Goal: Connect with others: Connect with other users

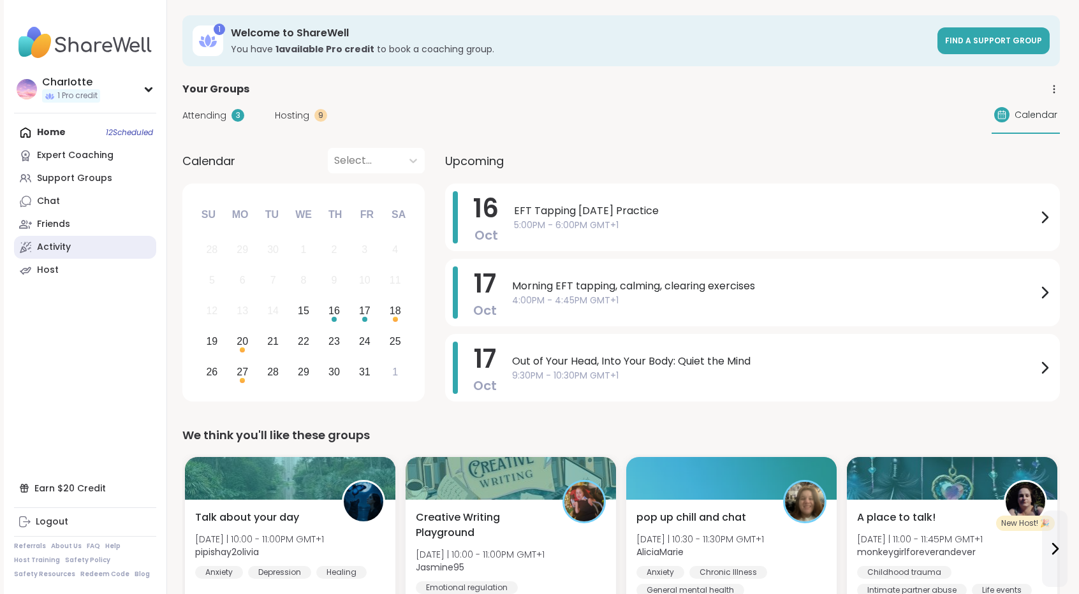
click at [83, 243] on link "Activity" at bounding box center [85, 247] width 142 height 23
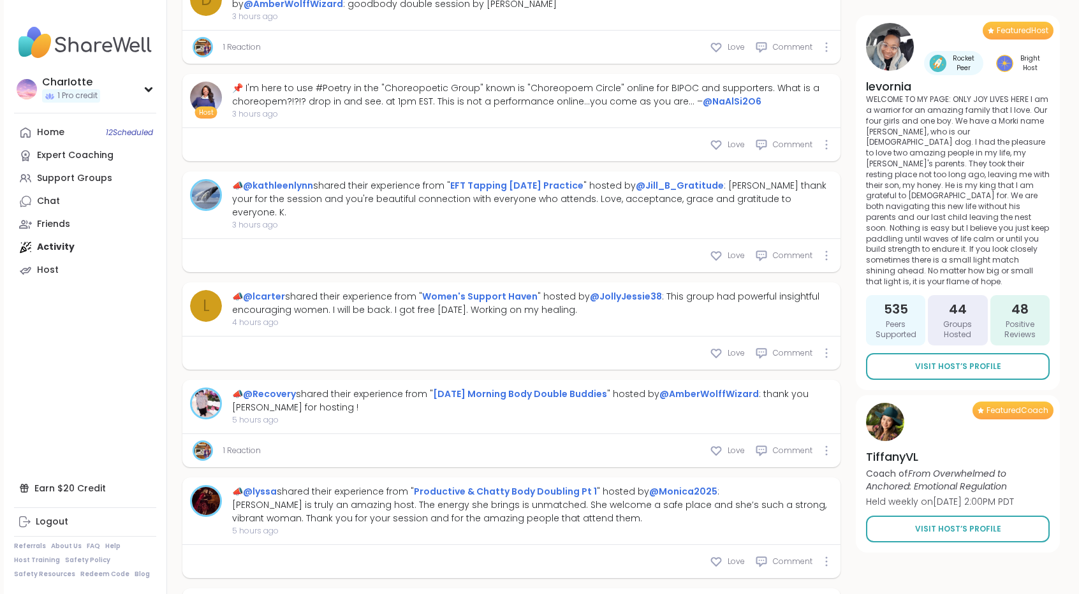
scroll to position [4470, 0]
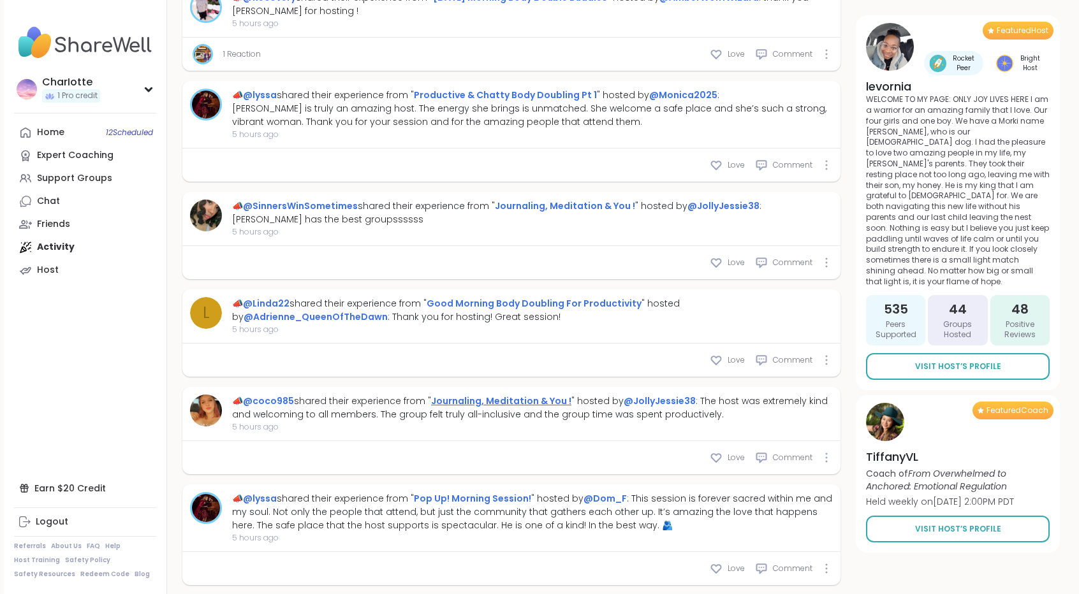
click at [493, 395] on link "Journaling, Meditation & You !" at bounding box center [501, 401] width 140 height 13
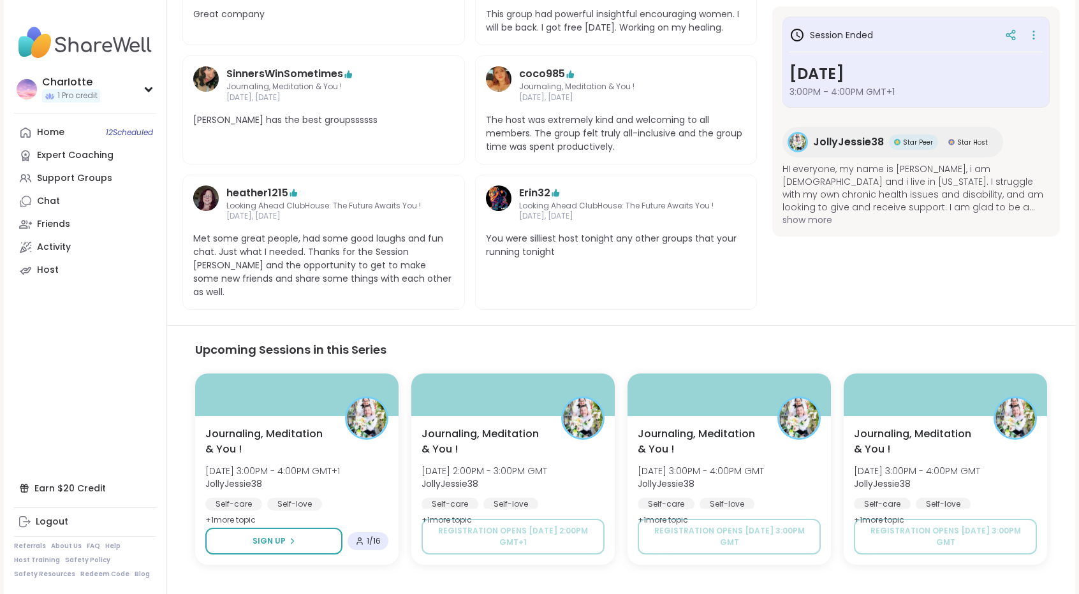
scroll to position [428, 0]
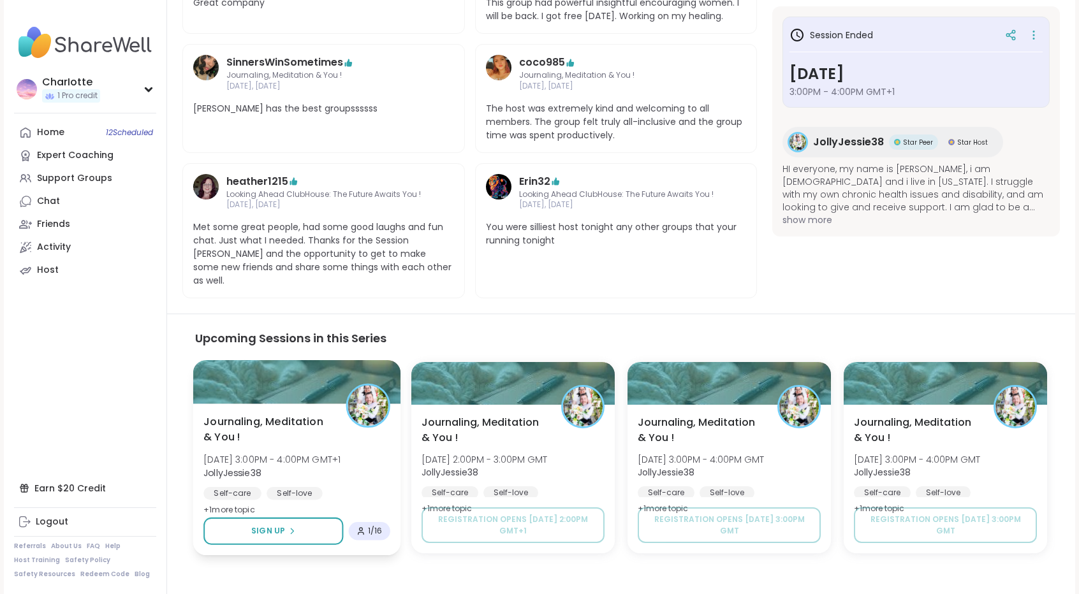
click at [346, 399] on div at bounding box center [368, 406] width 44 height 44
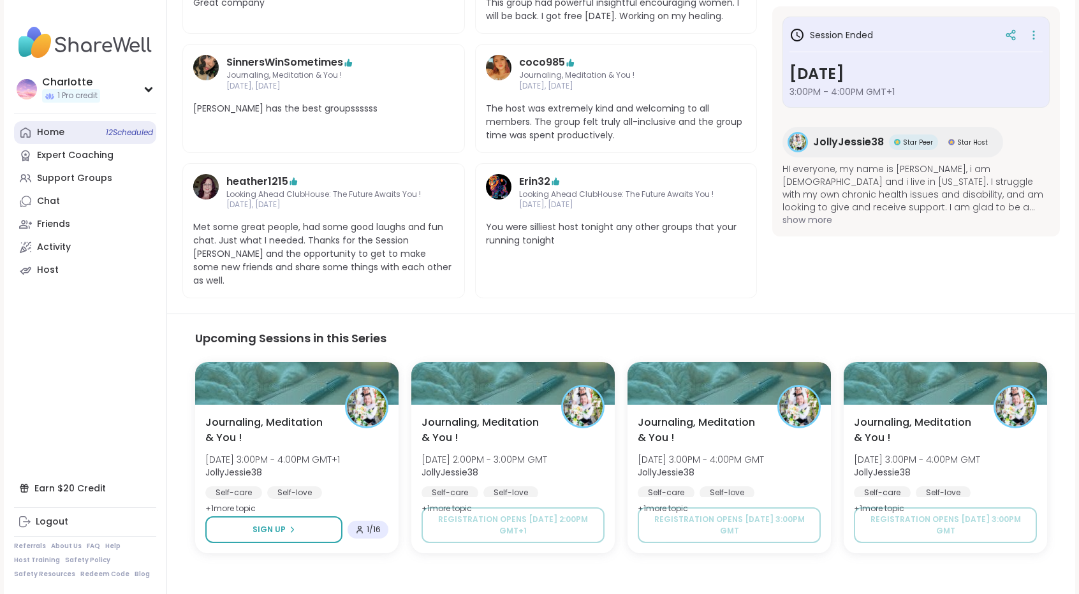
click at [89, 128] on link "Home 12 Scheduled" at bounding box center [85, 132] width 142 height 23
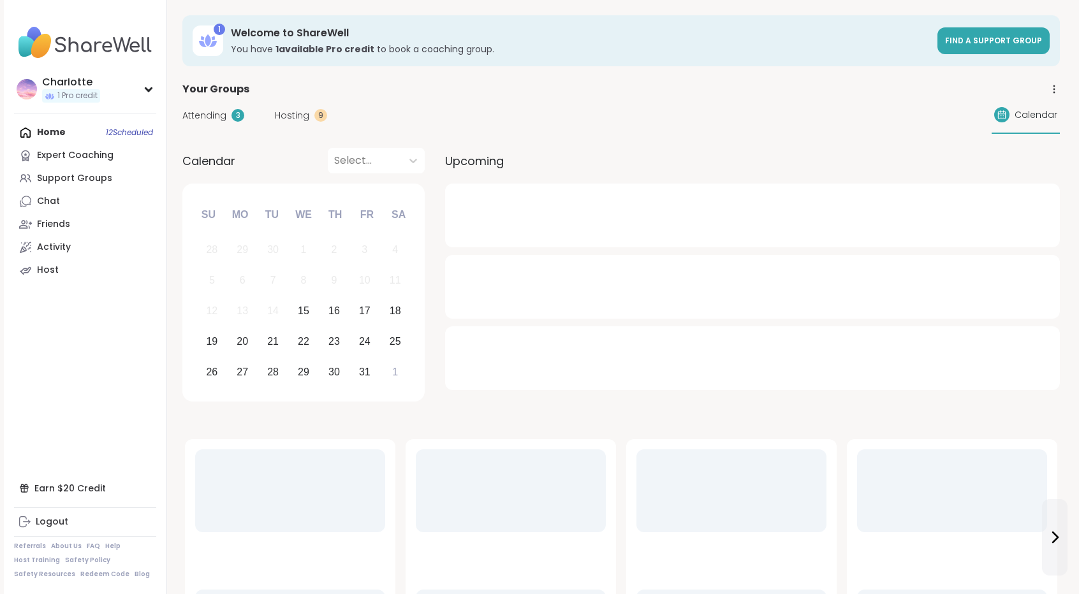
click at [232, 115] on div "3" at bounding box center [237, 115] width 13 height 13
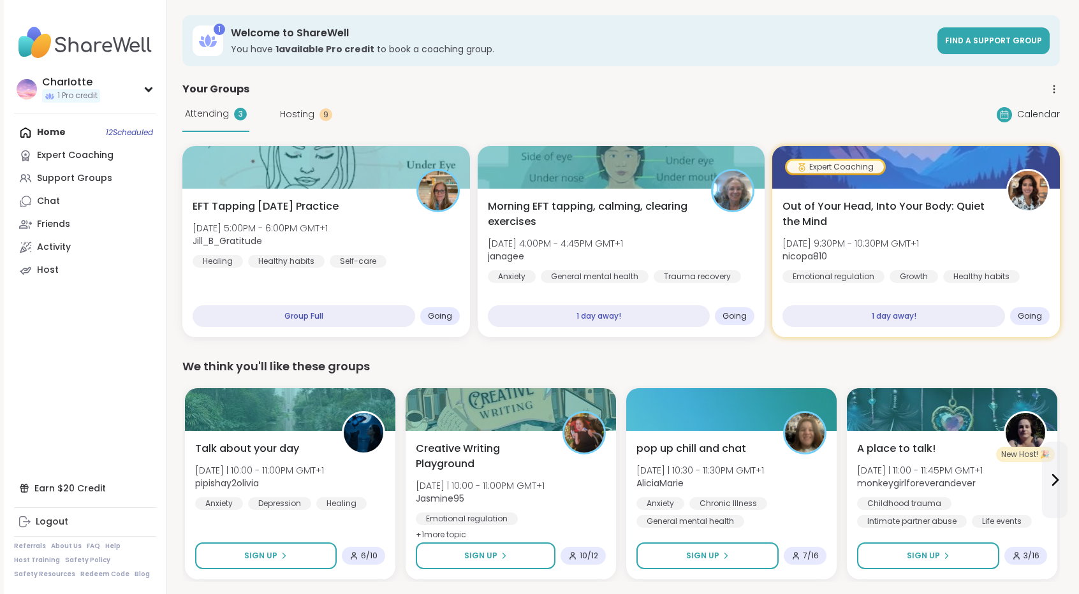
click at [534, 118] on div "Attending 3 Hosting 9 Calendar" at bounding box center [620, 114] width 877 height 35
click at [512, 89] on div "Your Groups" at bounding box center [620, 89] width 877 height 15
click at [414, 184] on div at bounding box center [325, 165] width 293 height 43
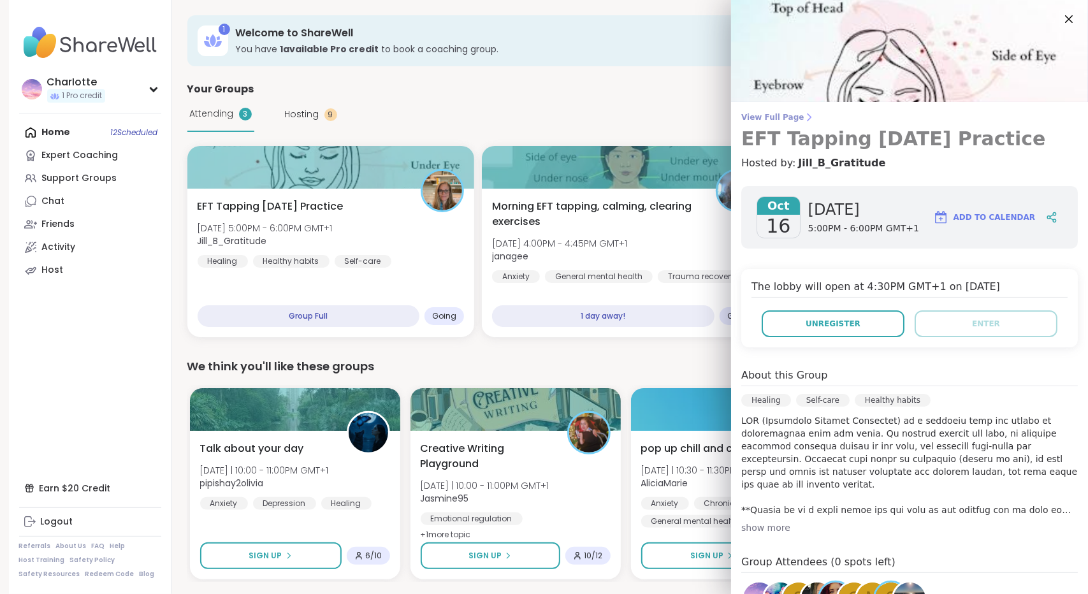
click at [757, 128] on h3 "EFT Tapping [DATE] Practice" at bounding box center [910, 139] width 337 height 23
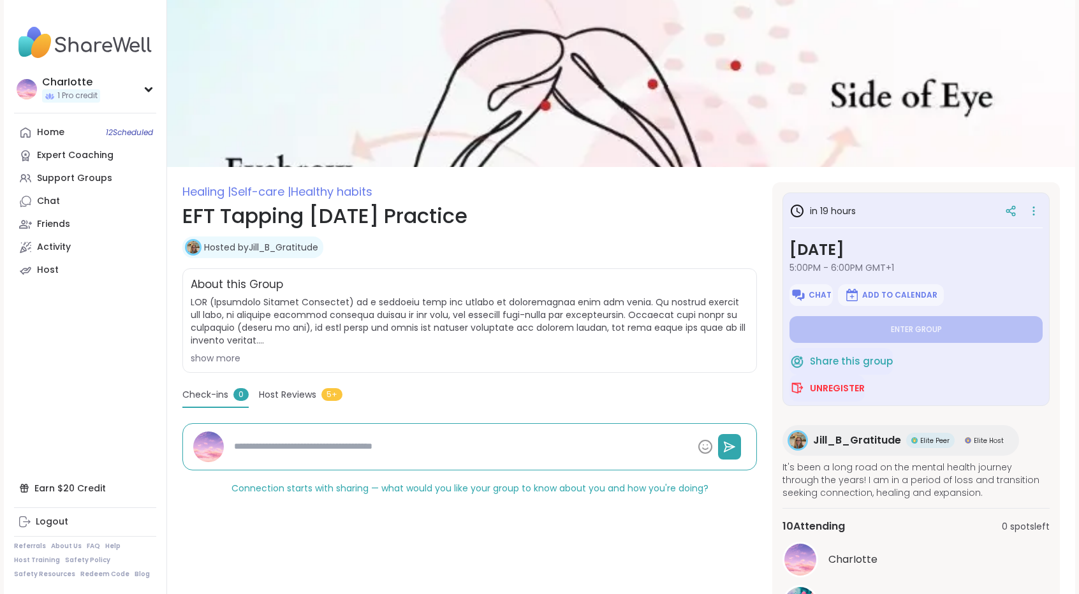
type textarea "*"
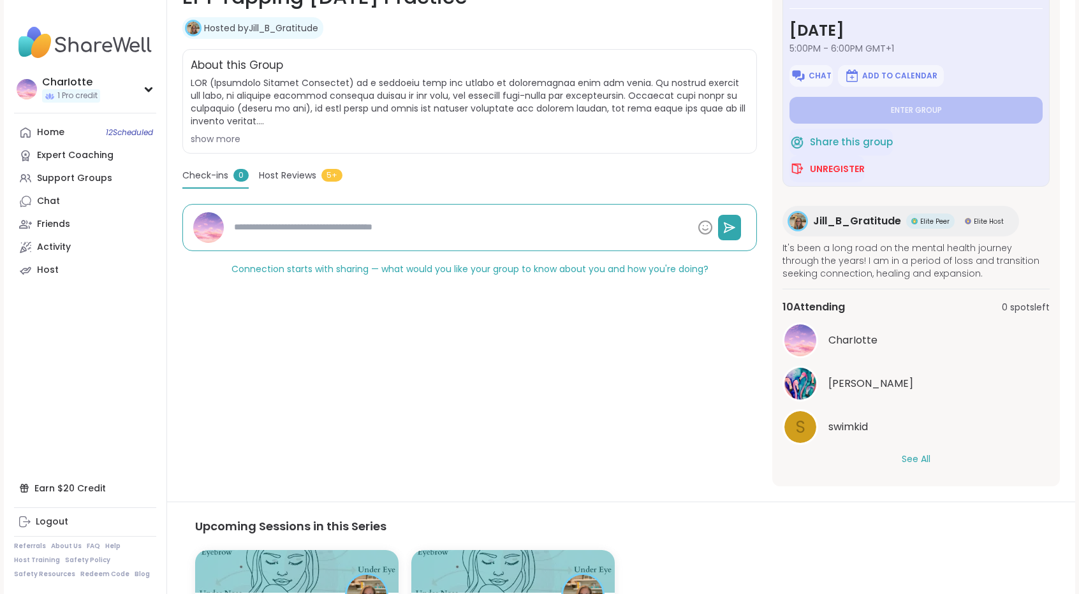
scroll to position [259, 0]
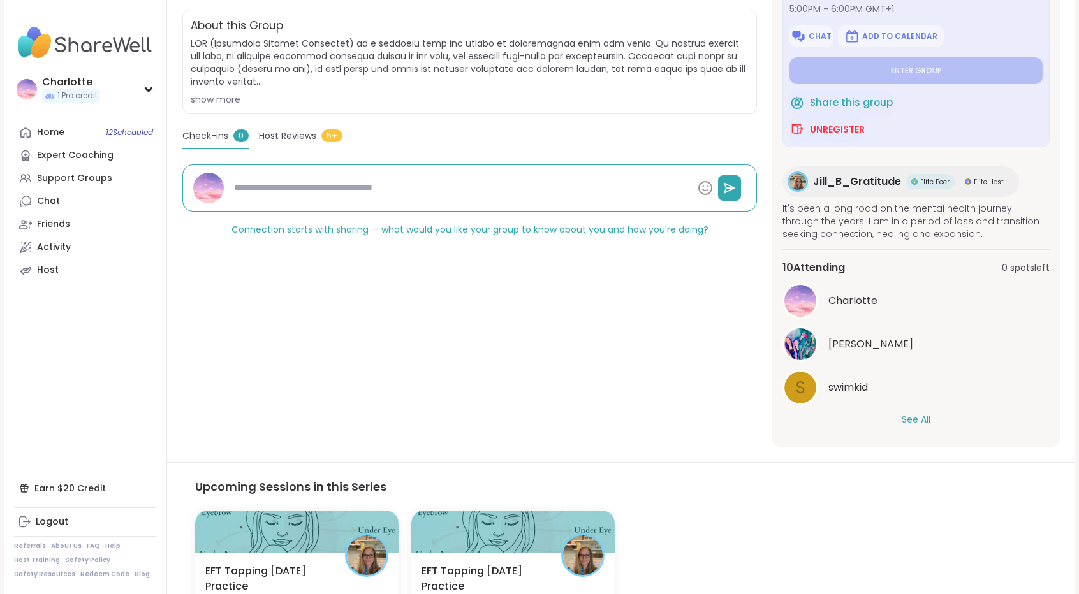
click at [924, 419] on button "See All" at bounding box center [916, 419] width 29 height 13
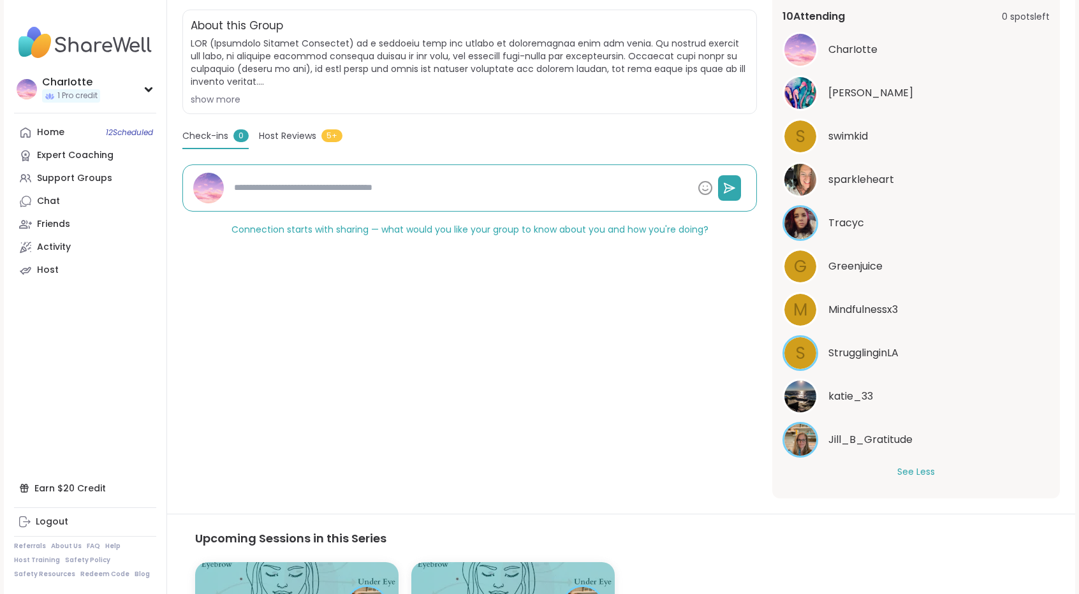
scroll to position [227, 0]
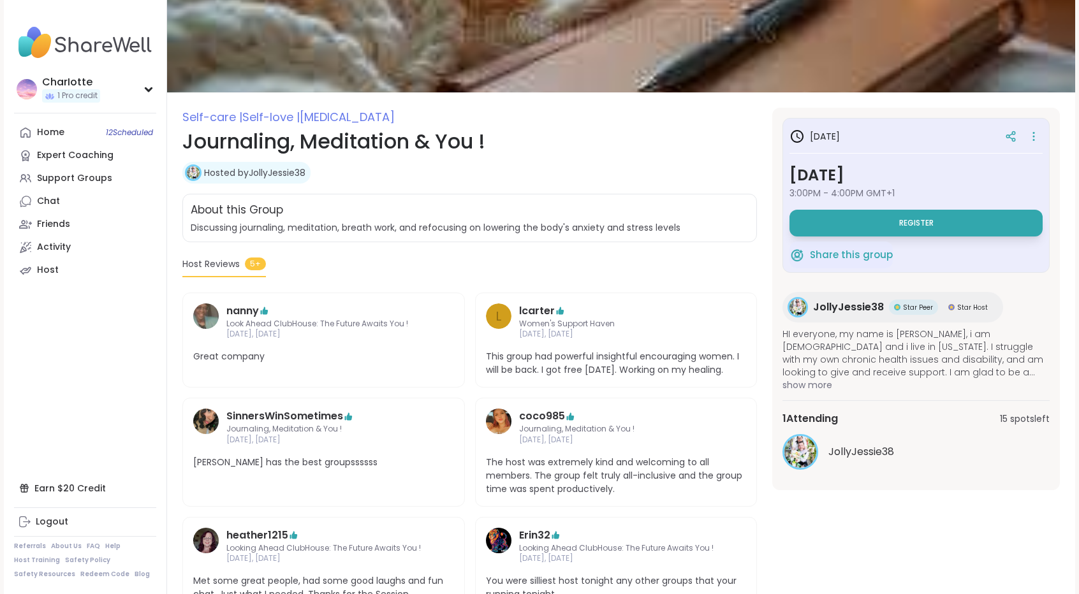
scroll to position [79, 0]
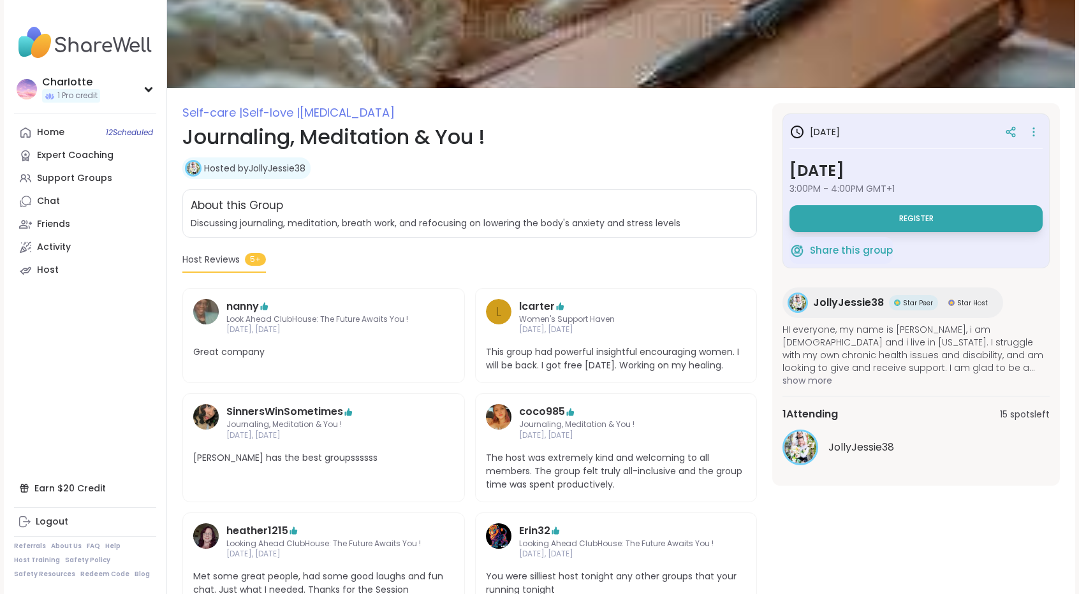
click at [788, 457] on img at bounding box center [800, 448] width 32 height 32
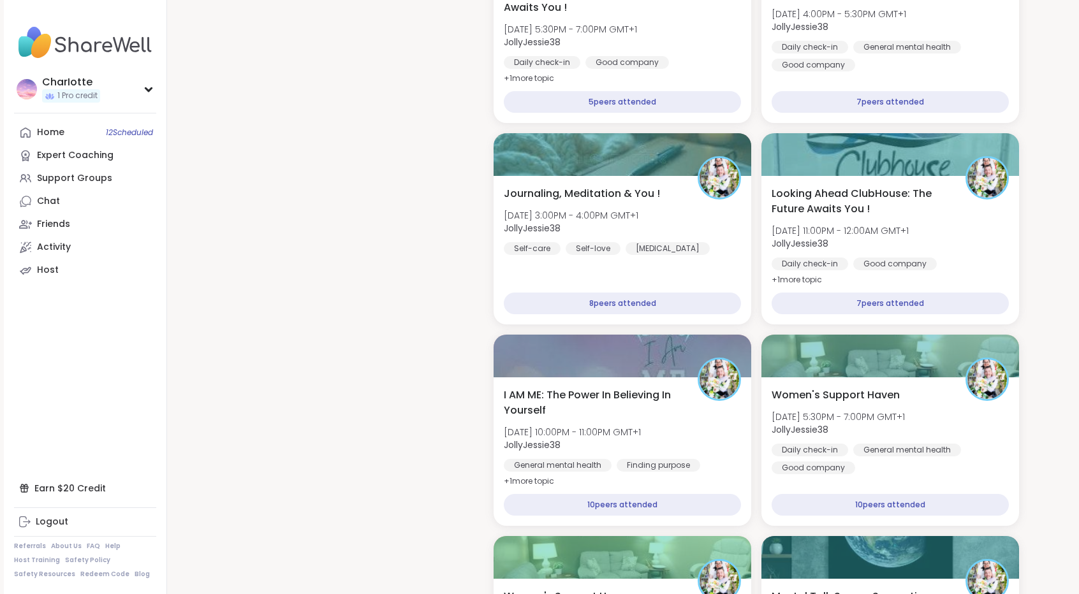
scroll to position [2070, 0]
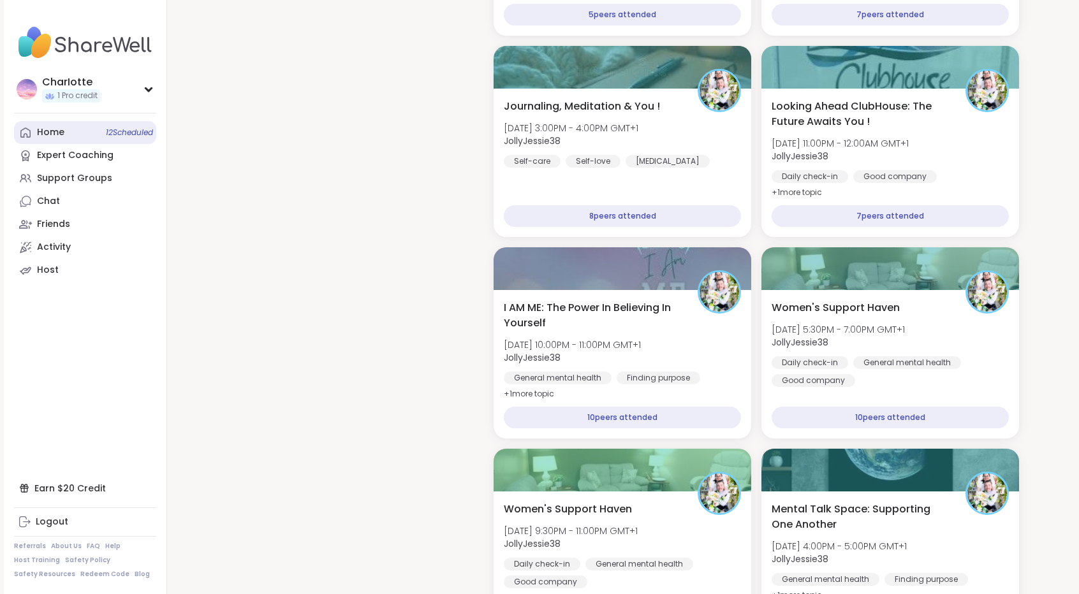
click at [46, 132] on div "Home 12 Scheduled" at bounding box center [50, 132] width 27 height 13
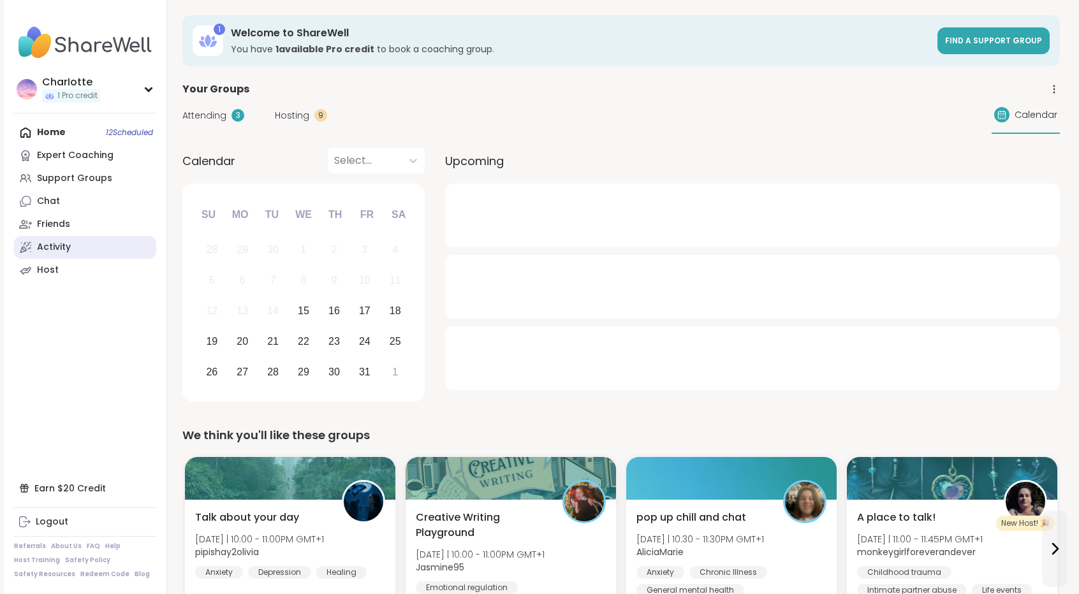
click at [82, 240] on link "Activity" at bounding box center [85, 247] width 142 height 23
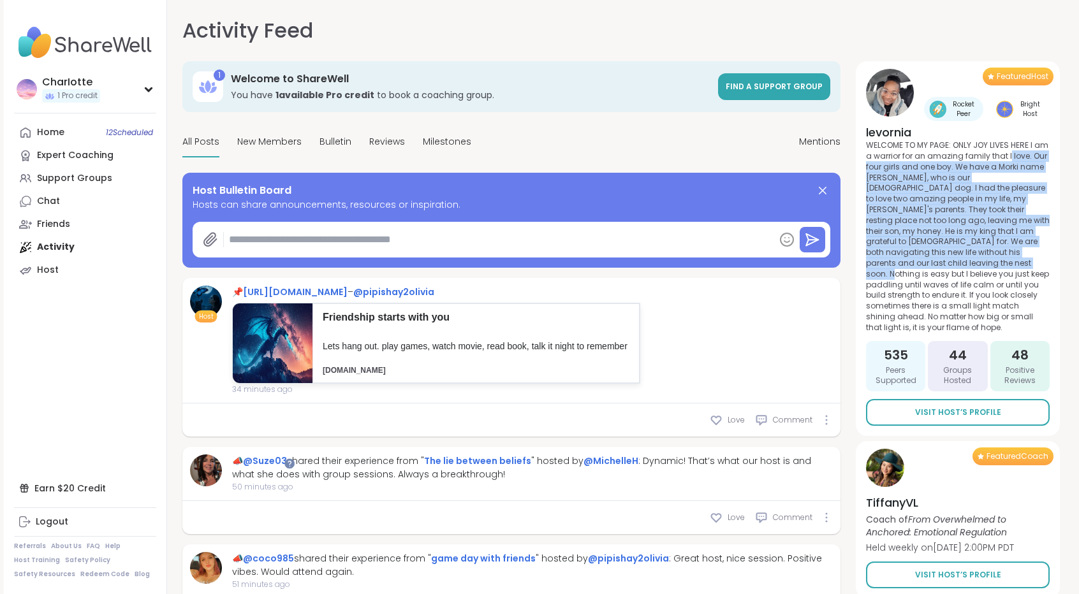
drag, startPoint x: 1071, startPoint y: 154, endPoint x: 1085, endPoint y: 266, distance: 112.5
click at [1078, 266] on html "CharIotte 1 Pro credit CharIotte 1 Pro credit Profile Membership Settings Help …" at bounding box center [539, 311] width 1079 height 622
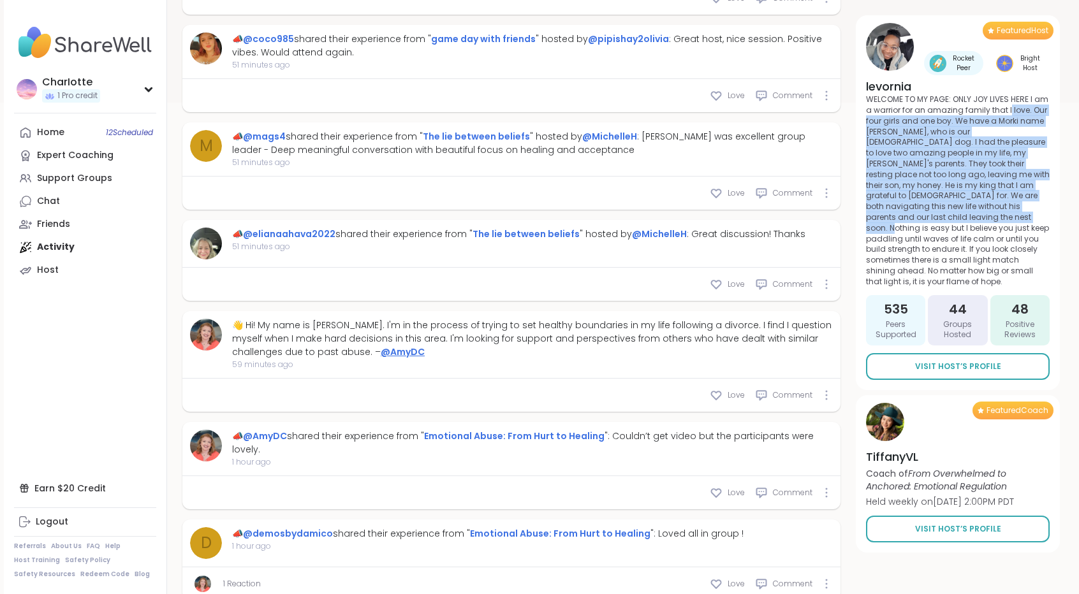
click at [381, 351] on link "@AmyDC" at bounding box center [403, 352] width 44 height 13
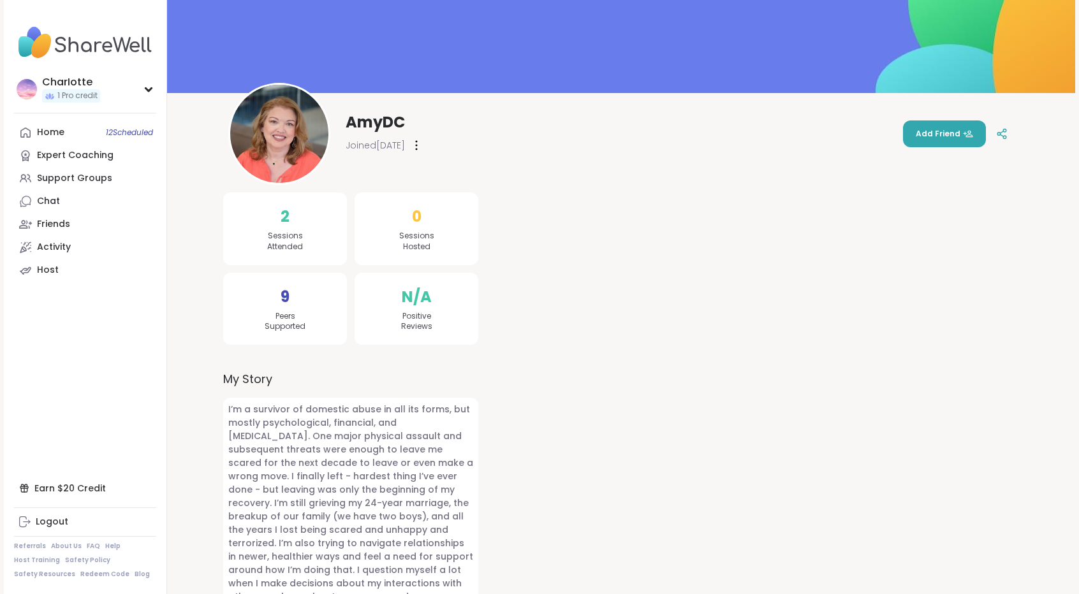
scroll to position [94, 0]
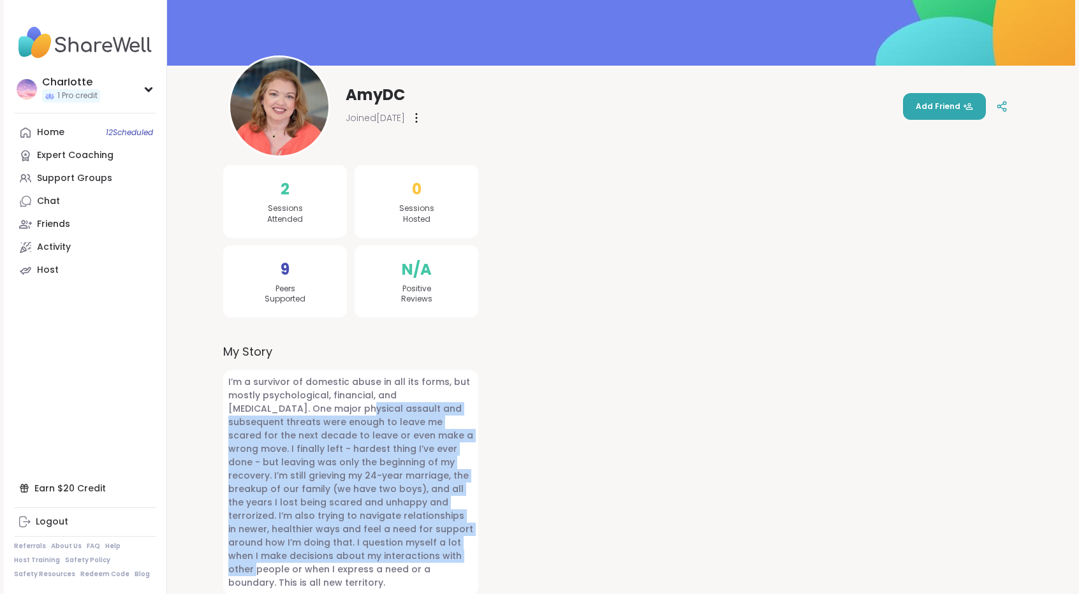
drag, startPoint x: 282, startPoint y: 413, endPoint x: 346, endPoint y: 550, distance: 150.9
click at [346, 550] on span "I’m a survivor of domestic abuse in all its forms, but mostly psychological, fi…" at bounding box center [350, 482] width 255 height 224
drag, startPoint x: 346, startPoint y: 550, endPoint x: 353, endPoint y: 404, distance: 145.6
click at [353, 404] on span "I’m a survivor of domestic abuse in all its forms, but mostly psychological, fi…" at bounding box center [350, 482] width 255 height 224
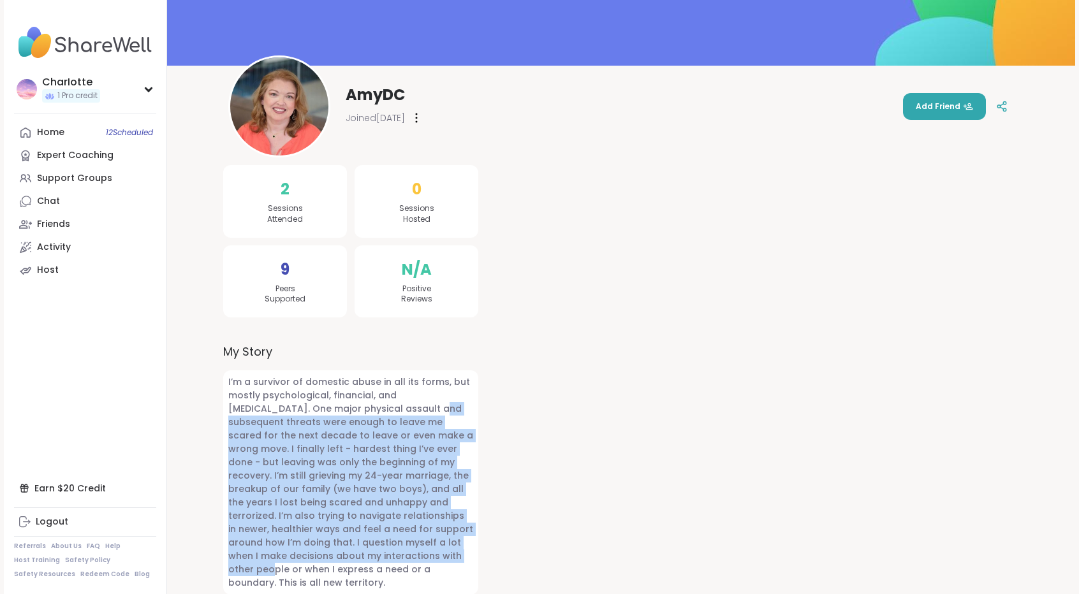
click at [353, 404] on span "I’m a survivor of domestic abuse in all its forms, but mostly psychological, fi…" at bounding box center [350, 482] width 255 height 224
drag, startPoint x: 353, startPoint y: 404, endPoint x: 362, endPoint y: 541, distance: 137.3
click at [362, 541] on span "I’m a survivor of domestic abuse in all its forms, but mostly psychological, fi…" at bounding box center [350, 482] width 255 height 224
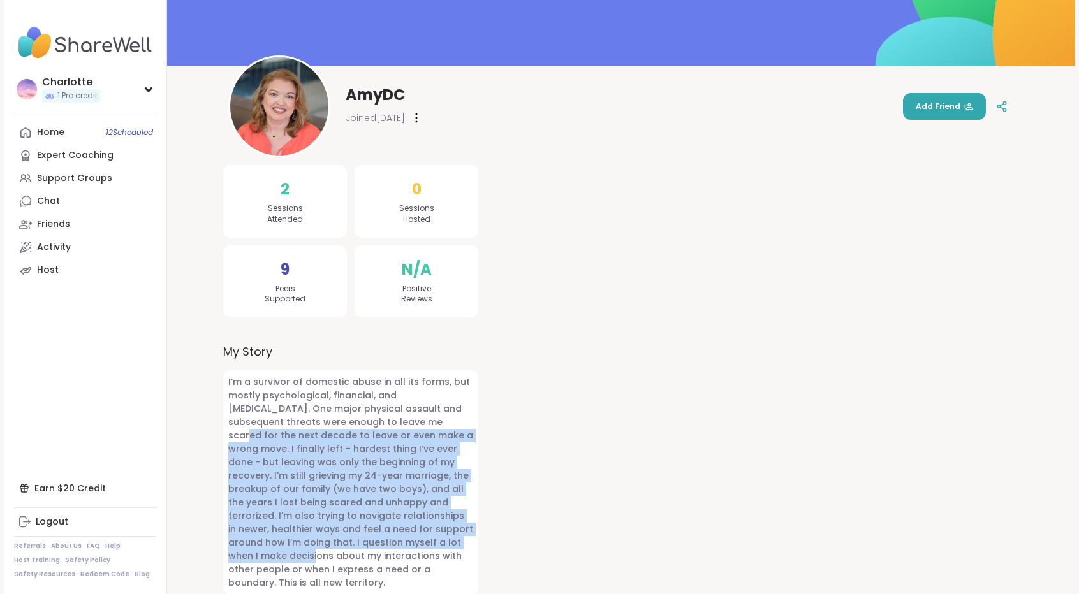
drag, startPoint x: 362, startPoint y: 541, endPoint x: 355, endPoint y: 412, distance: 129.6
click at [355, 412] on span "I’m a survivor of domestic abuse in all its forms, but mostly psychological, fi…" at bounding box center [350, 482] width 255 height 224
drag, startPoint x: 355, startPoint y: 412, endPoint x: 355, endPoint y: 539, distance: 127.5
click at [355, 539] on span "I’m a survivor of domestic abuse in all its forms, but mostly psychological, fi…" at bounding box center [350, 482] width 255 height 224
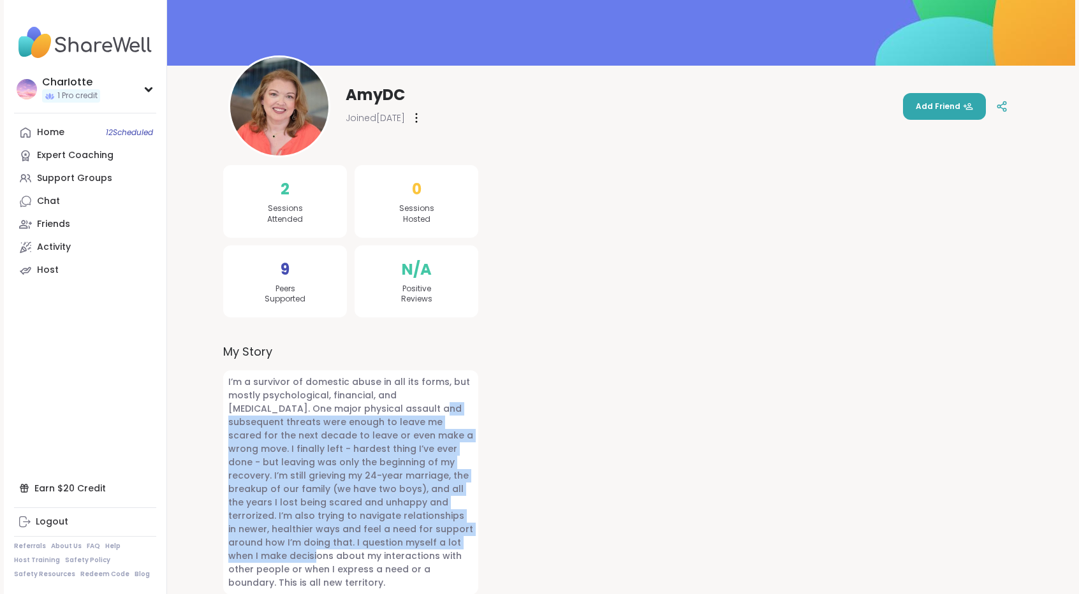
click at [355, 539] on span "I’m a survivor of domestic abuse in all its forms, but mostly psychological, fi…" at bounding box center [350, 482] width 255 height 224
drag, startPoint x: 355, startPoint y: 539, endPoint x: 355, endPoint y: 401, distance: 138.4
click at [355, 401] on span "I’m a survivor of domestic abuse in all its forms, but mostly psychological, fi…" at bounding box center [350, 482] width 255 height 224
drag, startPoint x: 355, startPoint y: 401, endPoint x: 344, endPoint y: 548, distance: 147.1
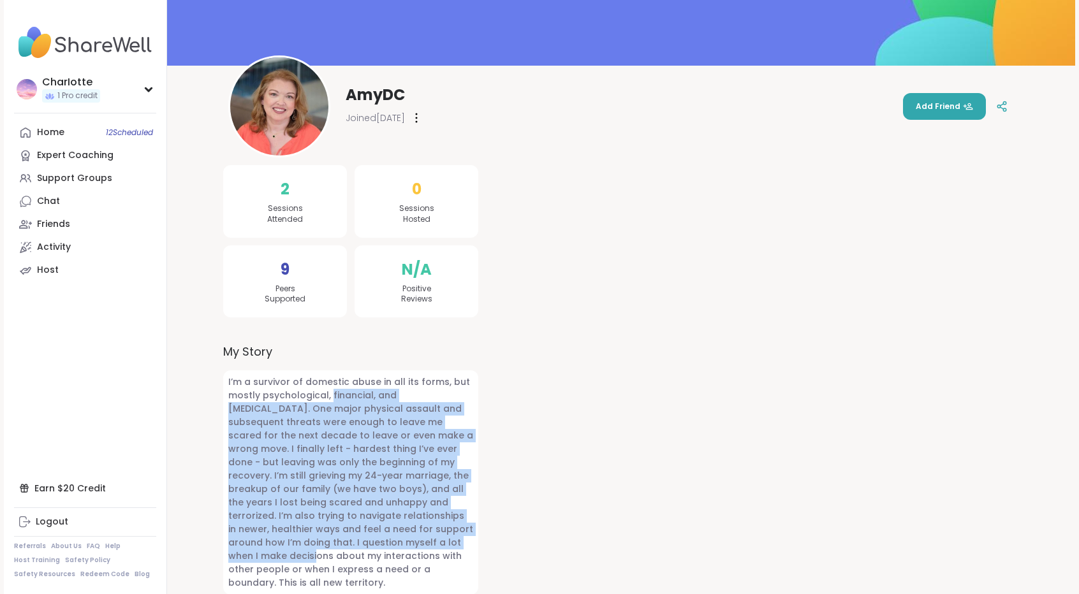
click at [344, 548] on span "I’m a survivor of domestic abuse in all its forms, but mostly psychological, fi…" at bounding box center [350, 482] width 255 height 224
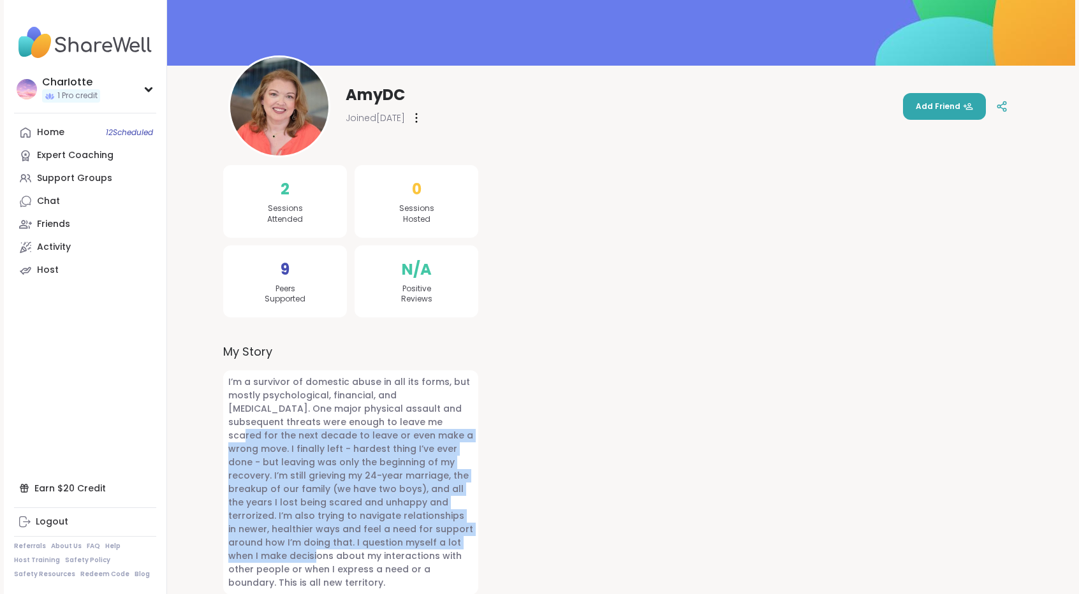
drag, startPoint x: 344, startPoint y: 548, endPoint x: 349, endPoint y: 411, distance: 137.2
click at [349, 411] on span "I’m a survivor of domestic abuse in all its forms, but mostly psychological, fi…" at bounding box center [350, 482] width 255 height 224
drag, startPoint x: 349, startPoint y: 411, endPoint x: 334, endPoint y: 543, distance: 132.9
click at [334, 543] on span "I’m a survivor of domestic abuse in all its forms, but mostly psychological, fi…" at bounding box center [350, 482] width 255 height 224
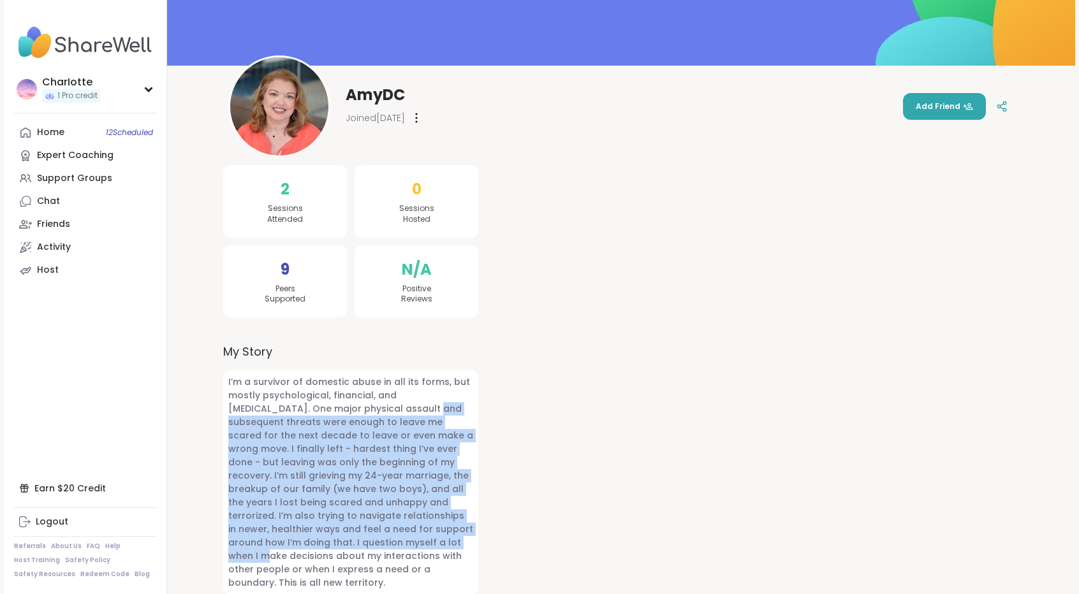
click at [334, 543] on span "I’m a survivor of domestic abuse in all its forms, but mostly psychological, fi…" at bounding box center [350, 482] width 255 height 224
drag, startPoint x: 334, startPoint y: 543, endPoint x: 342, endPoint y: 422, distance: 120.8
click at [342, 422] on span "I’m a survivor of domestic abuse in all its forms, but mostly psychological, fi…" at bounding box center [350, 482] width 255 height 224
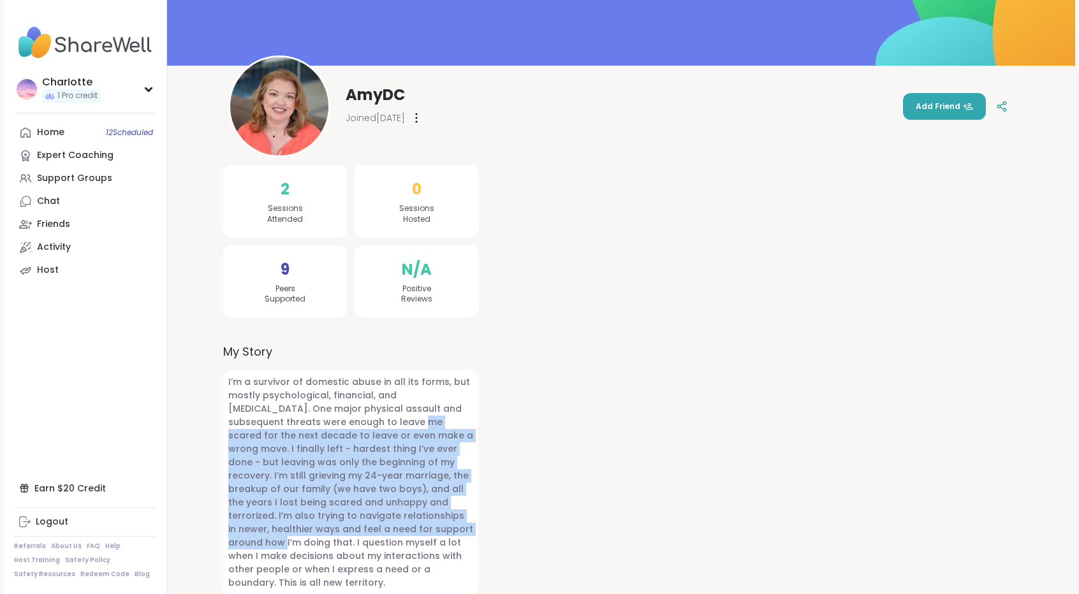
drag, startPoint x: 342, startPoint y: 422, endPoint x: 337, endPoint y: 532, distance: 110.4
click at [337, 532] on span "I’m a survivor of domestic abuse in all its forms, but mostly psychological, fi…" at bounding box center [350, 482] width 255 height 224
drag, startPoint x: 337, startPoint y: 532, endPoint x: 349, endPoint y: 414, distance: 118.5
click at [349, 414] on span "I’m a survivor of domestic abuse in all its forms, but mostly psychological, fi…" at bounding box center [350, 482] width 255 height 224
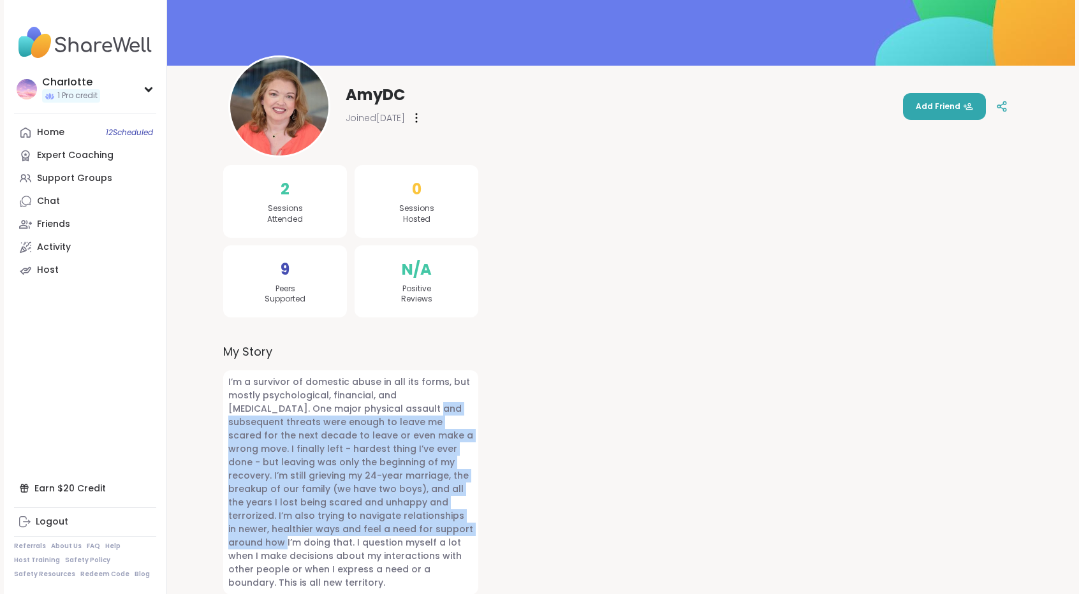
click at [349, 414] on span "I’m a survivor of domestic abuse in all its forms, but mostly psychological, fi…" at bounding box center [350, 482] width 255 height 224
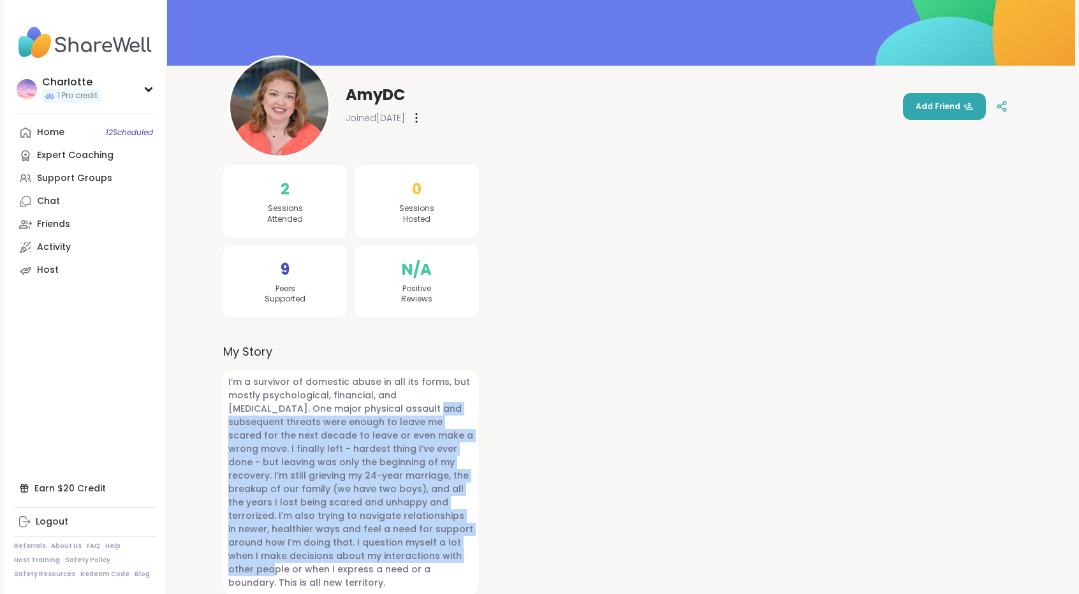
drag, startPoint x: 349, startPoint y: 414, endPoint x: 337, endPoint y: 553, distance: 138.8
click at [337, 553] on span "I’m a survivor of domestic abuse in all its forms, but mostly psychological, fi…" at bounding box center [350, 482] width 255 height 224
drag, startPoint x: 337, startPoint y: 553, endPoint x: 361, endPoint y: 414, distance: 140.4
click at [361, 414] on span "I’m a survivor of domestic abuse in all its forms, but mostly psychological, fi…" at bounding box center [350, 482] width 255 height 224
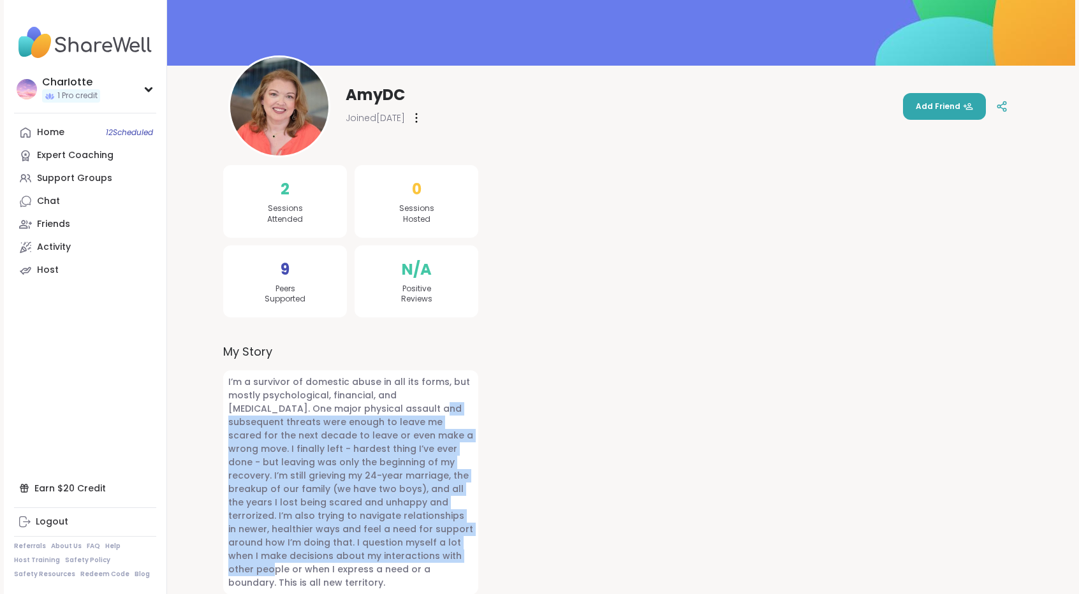
click at [361, 414] on span "I’m a survivor of domestic abuse in all its forms, but mostly psychological, fi…" at bounding box center [350, 482] width 255 height 224
drag, startPoint x: 361, startPoint y: 414, endPoint x: 348, endPoint y: 546, distance: 132.6
click at [348, 546] on span "I’m a survivor of domestic abuse in all its forms, but mostly psychological, fi…" at bounding box center [350, 482] width 255 height 224
drag, startPoint x: 348, startPoint y: 546, endPoint x: 354, endPoint y: 410, distance: 136.6
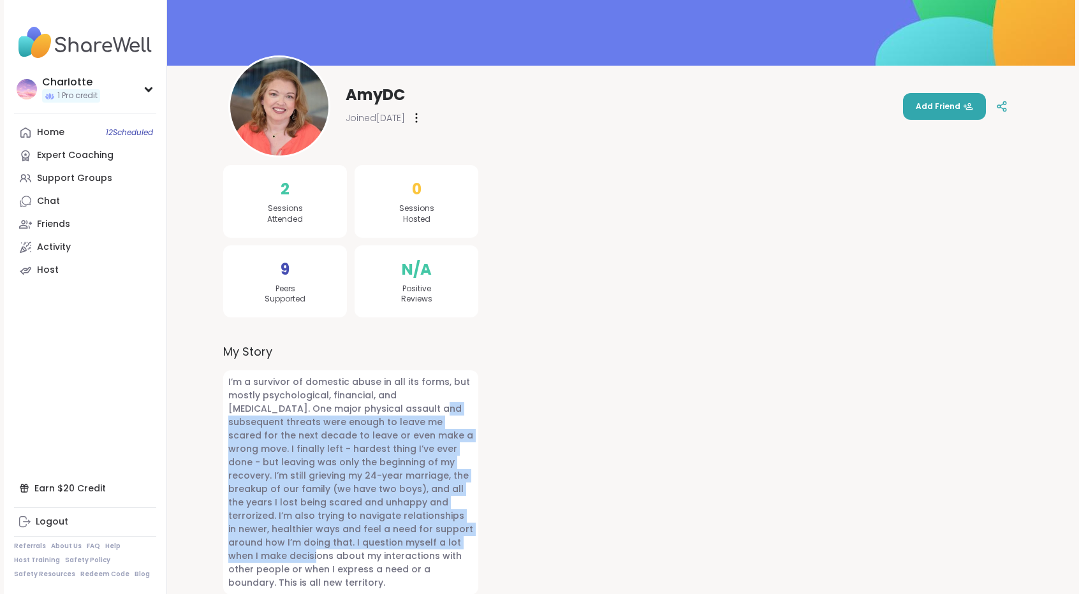
click at [354, 410] on span "I’m a survivor of domestic abuse in all its forms, but mostly psychological, fi…" at bounding box center [350, 482] width 255 height 224
drag, startPoint x: 354, startPoint y: 410, endPoint x: 333, endPoint y: 536, distance: 128.0
click at [333, 536] on span "I’m a survivor of domestic abuse in all its forms, but mostly psychological, fi…" at bounding box center [350, 482] width 255 height 224
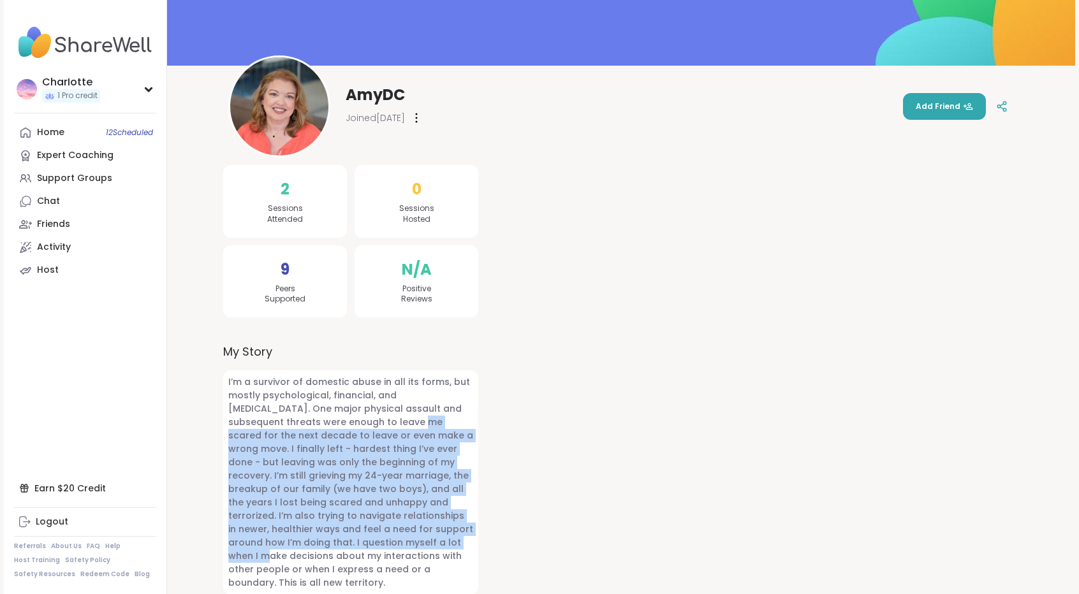
drag, startPoint x: 333, startPoint y: 536, endPoint x: 342, endPoint y: 414, distance: 122.1
click at [342, 414] on span "I’m a survivor of domestic abuse in all its forms, but mostly psychological, fi…" at bounding box center [350, 482] width 255 height 224
drag, startPoint x: 342, startPoint y: 414, endPoint x: 340, endPoint y: 539, distance: 124.4
click at [340, 539] on span "I’m a survivor of domestic abuse in all its forms, but mostly psychological, fi…" at bounding box center [350, 482] width 255 height 224
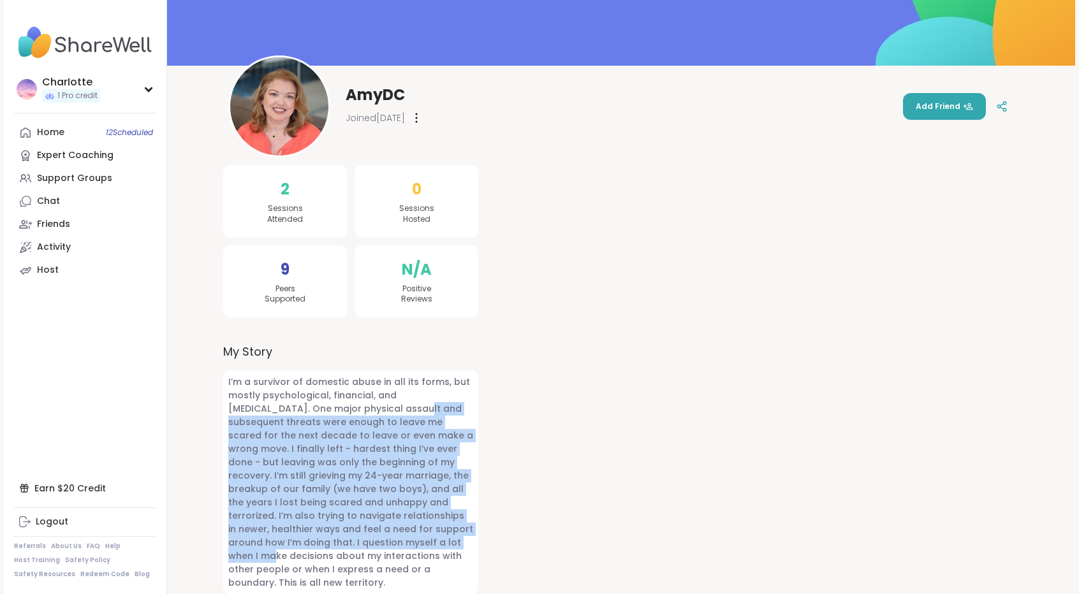
click at [340, 539] on span "I’m a survivor of domestic abuse in all its forms, but mostly psychological, fi…" at bounding box center [350, 482] width 255 height 224
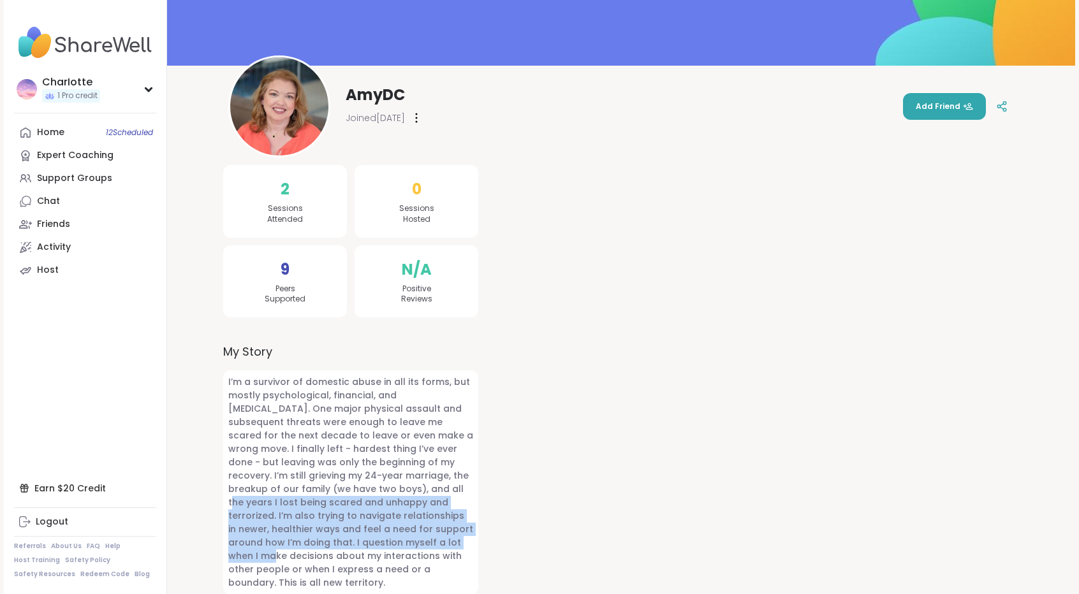
drag, startPoint x: 340, startPoint y: 539, endPoint x: 349, endPoint y: 481, distance: 58.1
click at [349, 481] on span "I’m a survivor of domestic abuse in all its forms, but mostly psychological, fi…" at bounding box center [350, 482] width 255 height 224
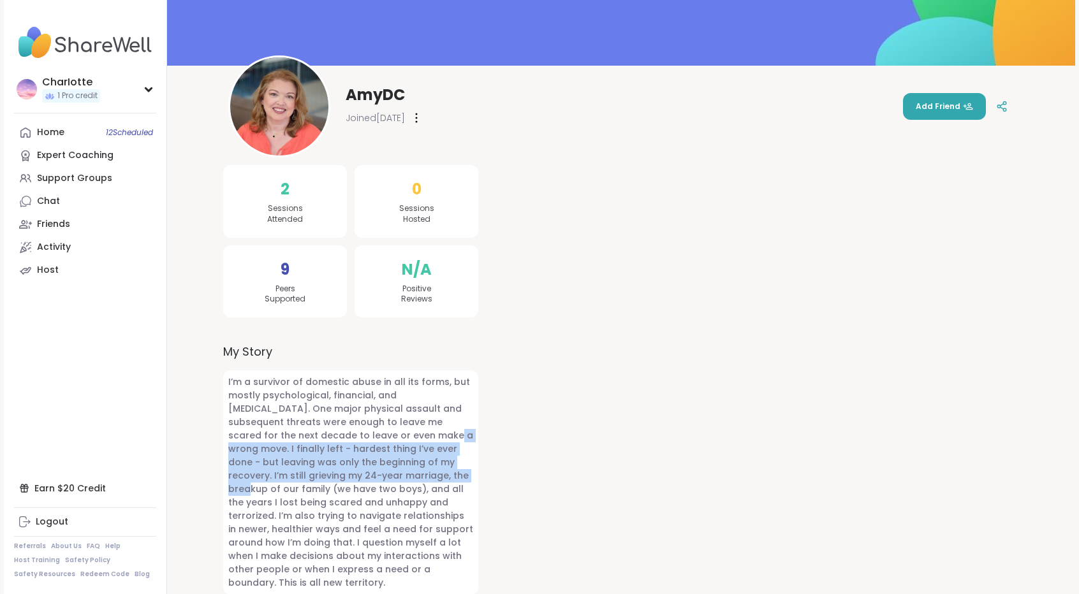
drag, startPoint x: 349, startPoint y: 481, endPoint x: 350, endPoint y: 410, distance: 71.4
click at [350, 410] on span "I’m a survivor of domestic abuse in all its forms, but mostly psychological, fi…" at bounding box center [350, 482] width 255 height 224
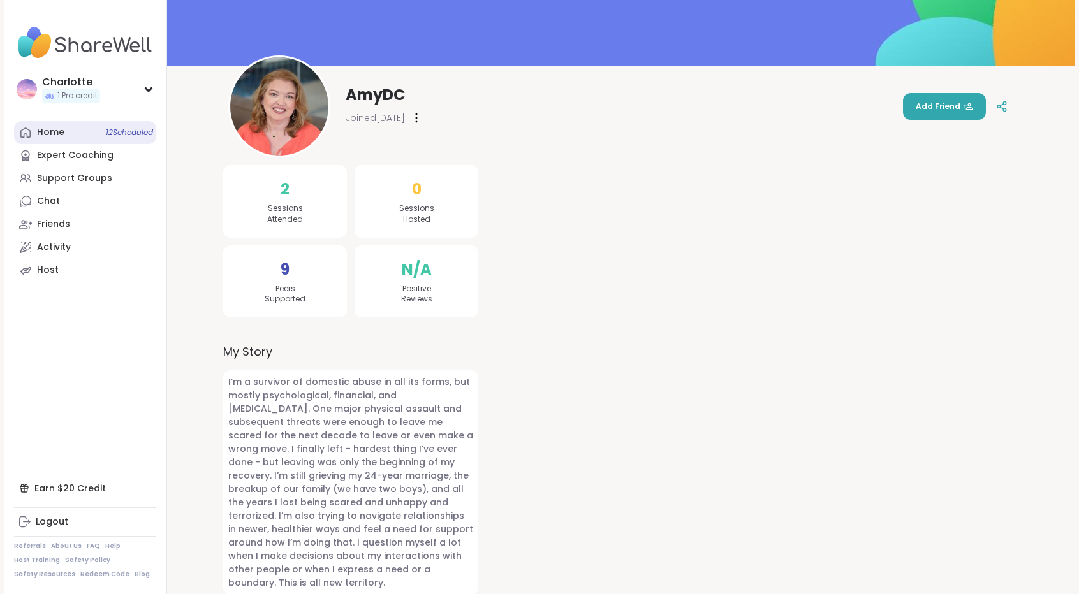
click at [66, 125] on link "Home 12 Scheduled" at bounding box center [85, 132] width 142 height 23
